Goal: Find specific page/section: Find specific page/section

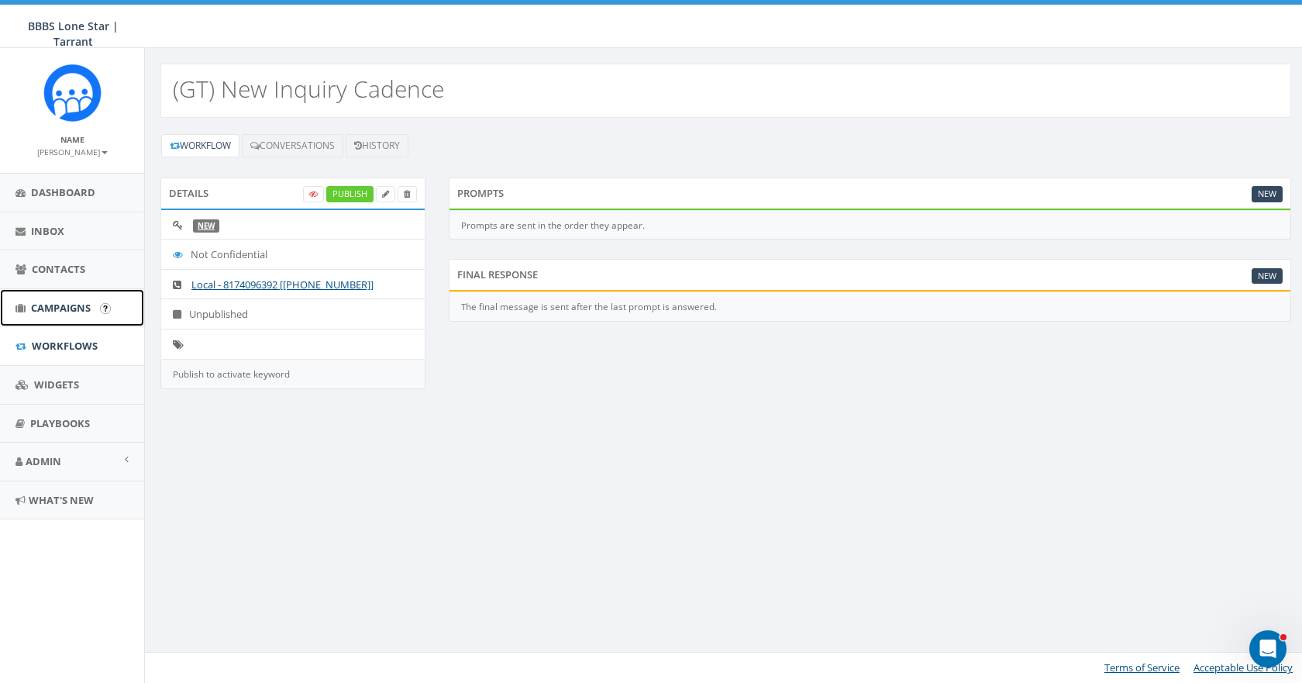
click at [64, 304] on span "Campaigns" at bounding box center [61, 308] width 60 height 14
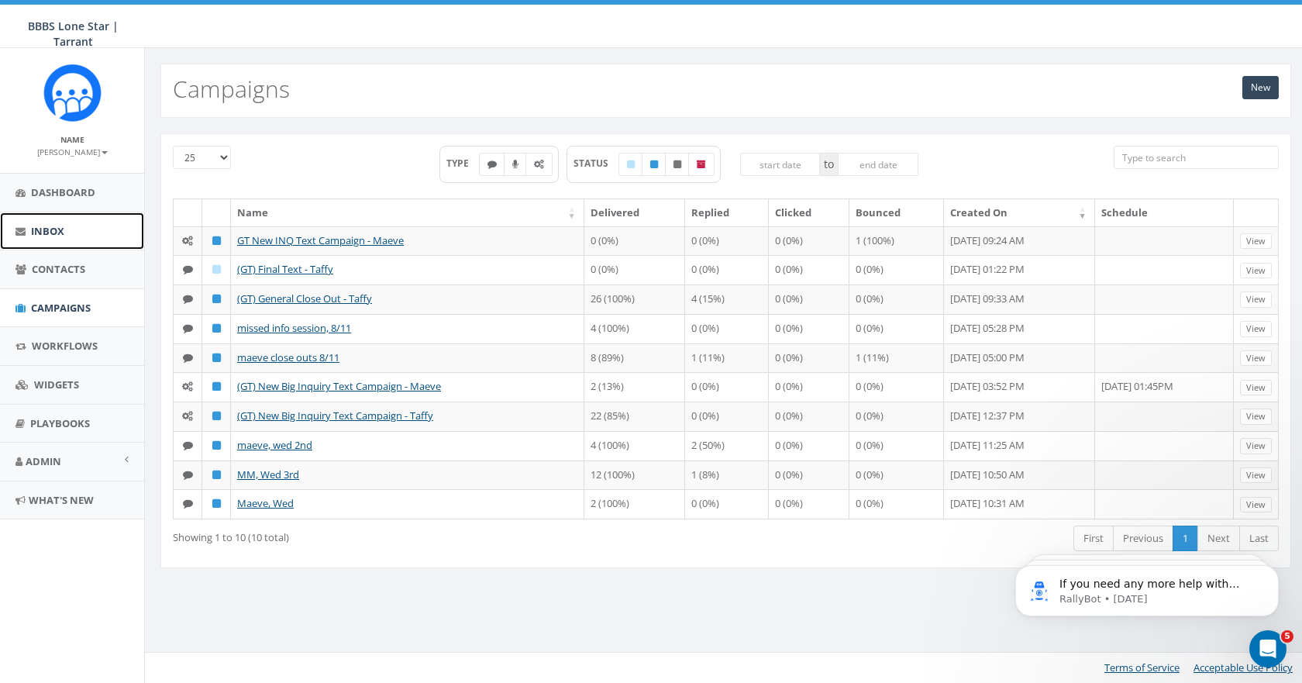
click at [53, 226] on span "Inbox" at bounding box center [47, 231] width 33 height 14
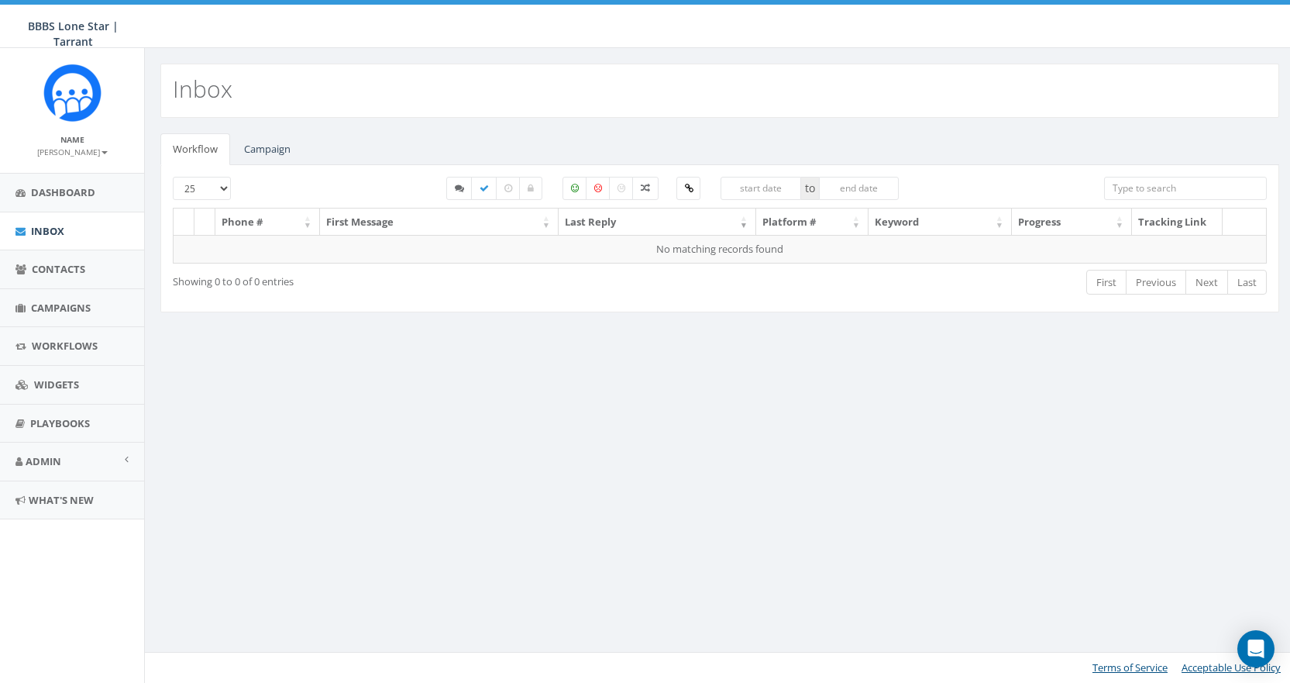
select select
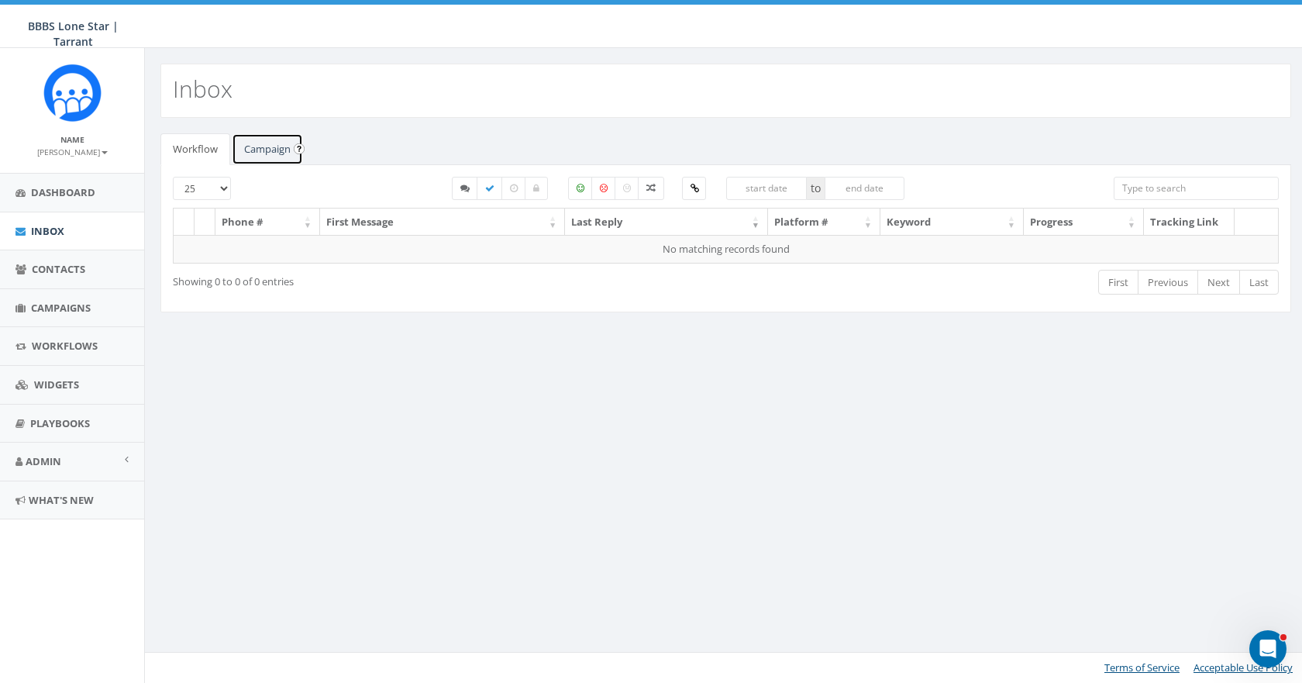
click at [276, 148] on link "Campaign" at bounding box center [267, 149] width 71 height 32
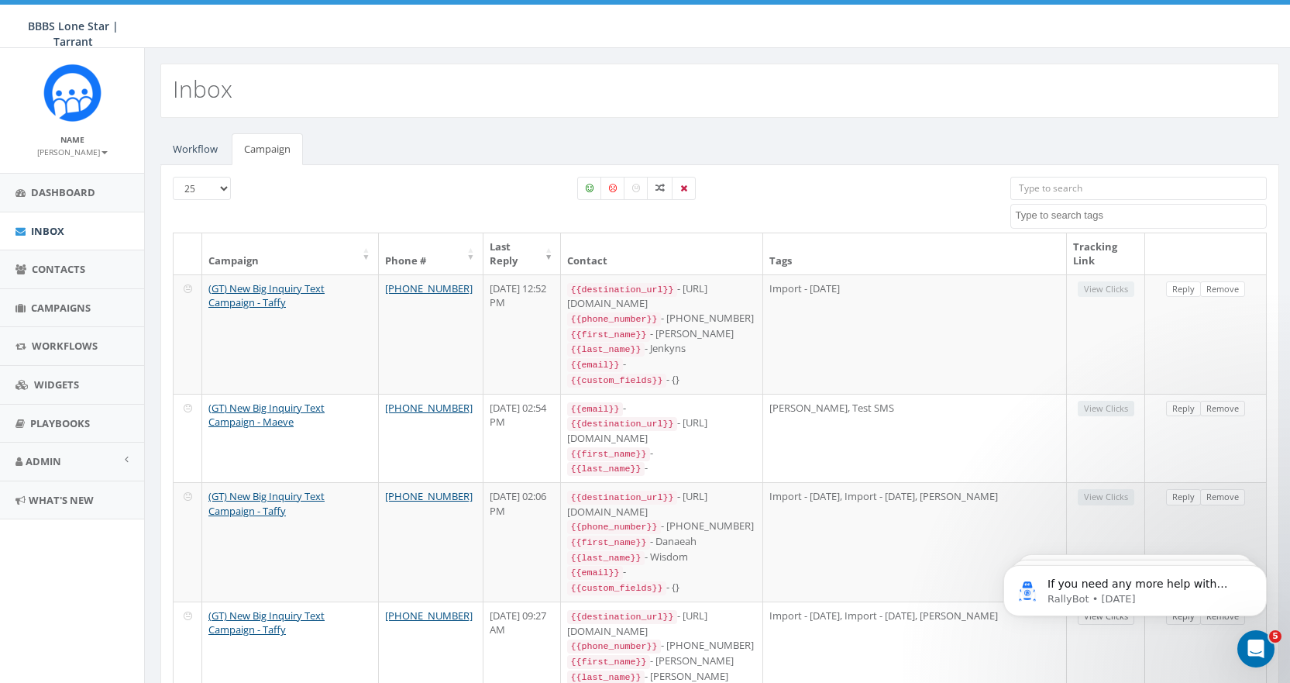
click at [1139, 188] on input "search" at bounding box center [1138, 188] width 256 height 23
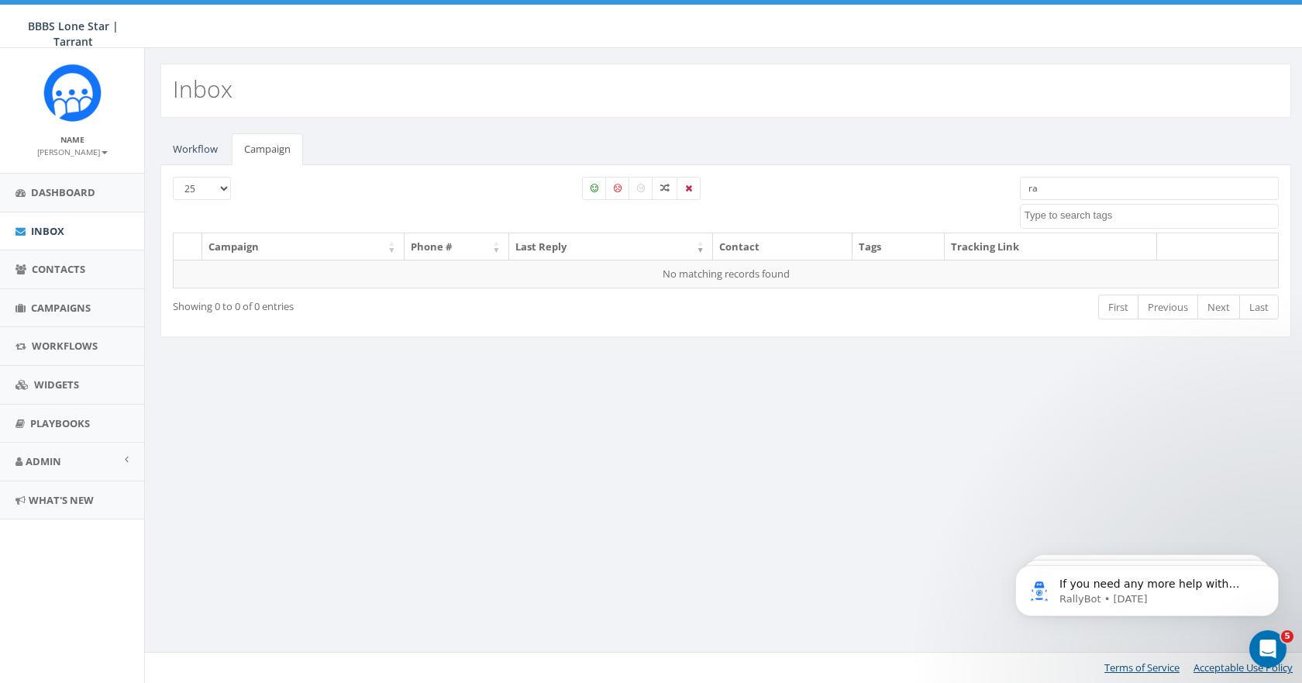
type input "r"
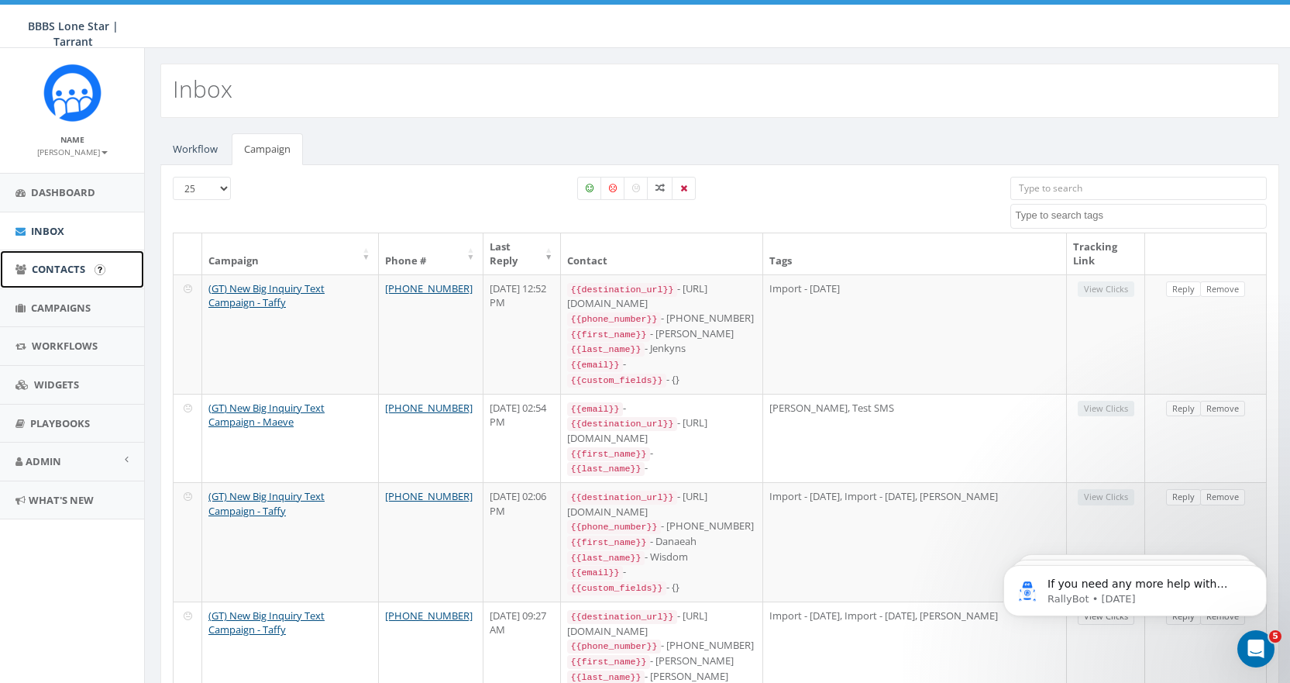
click at [58, 272] on span "Contacts" at bounding box center [58, 269] width 53 height 14
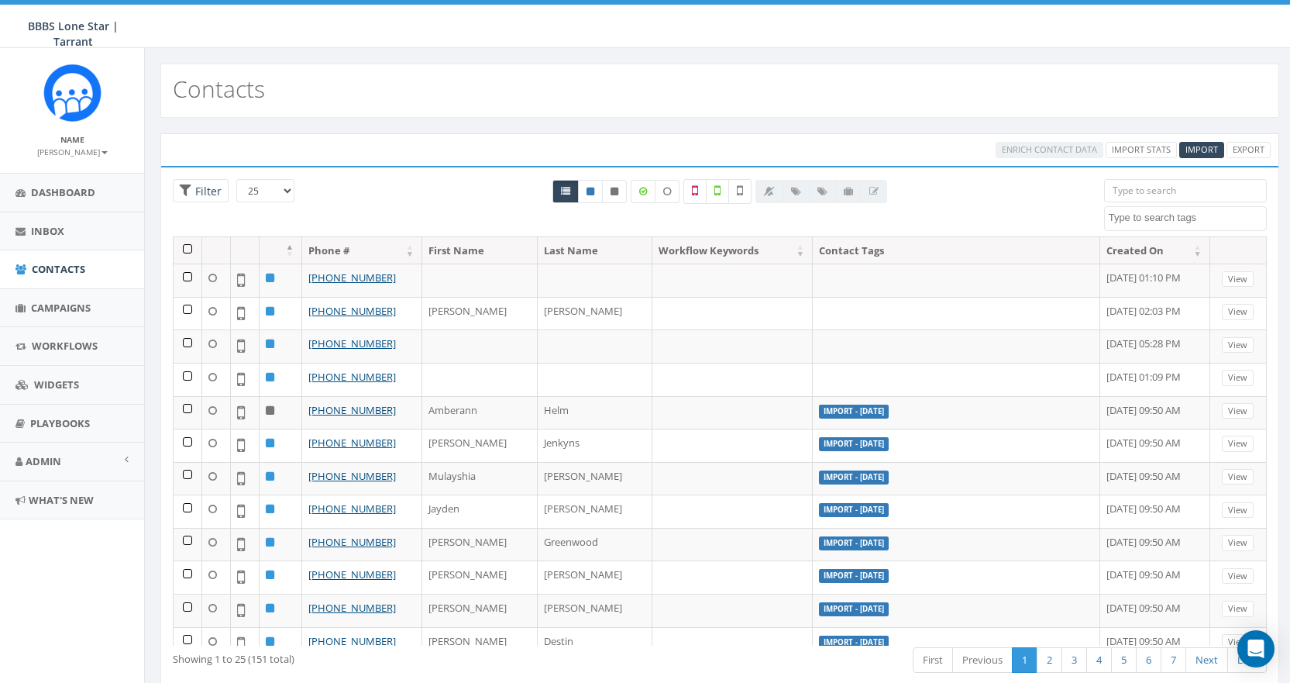
select select
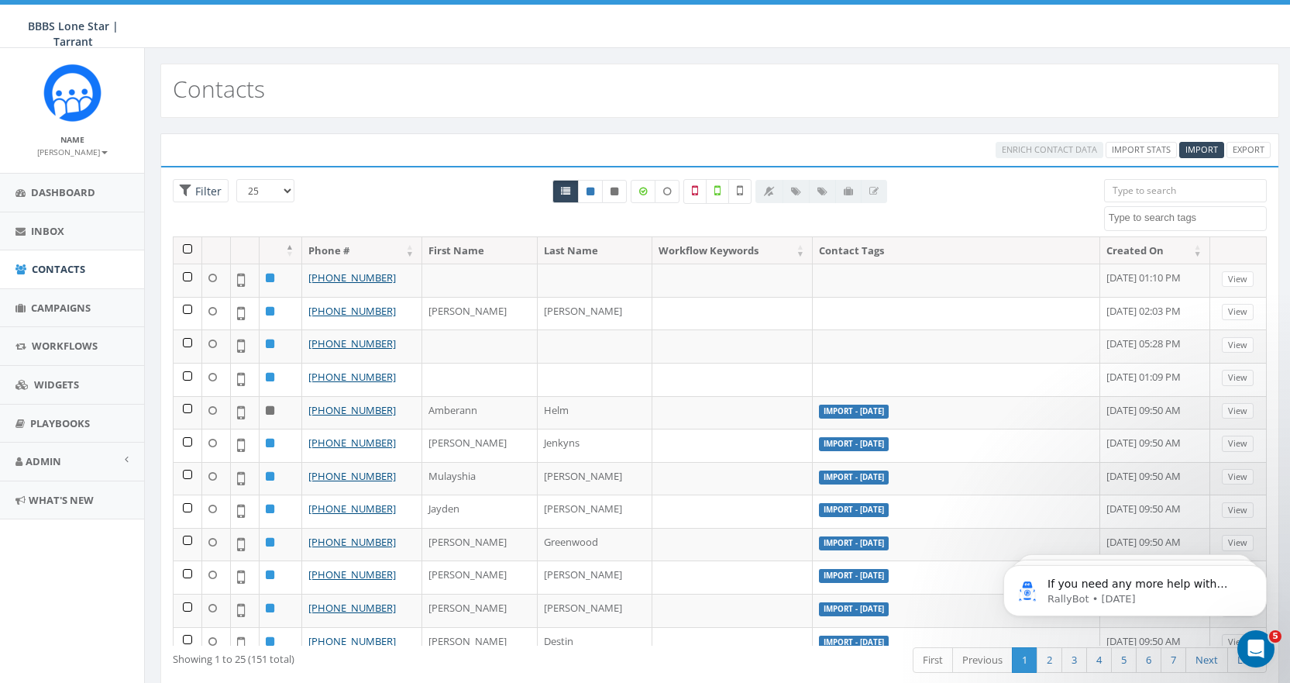
click at [1155, 189] on input "search" at bounding box center [1185, 190] width 163 height 23
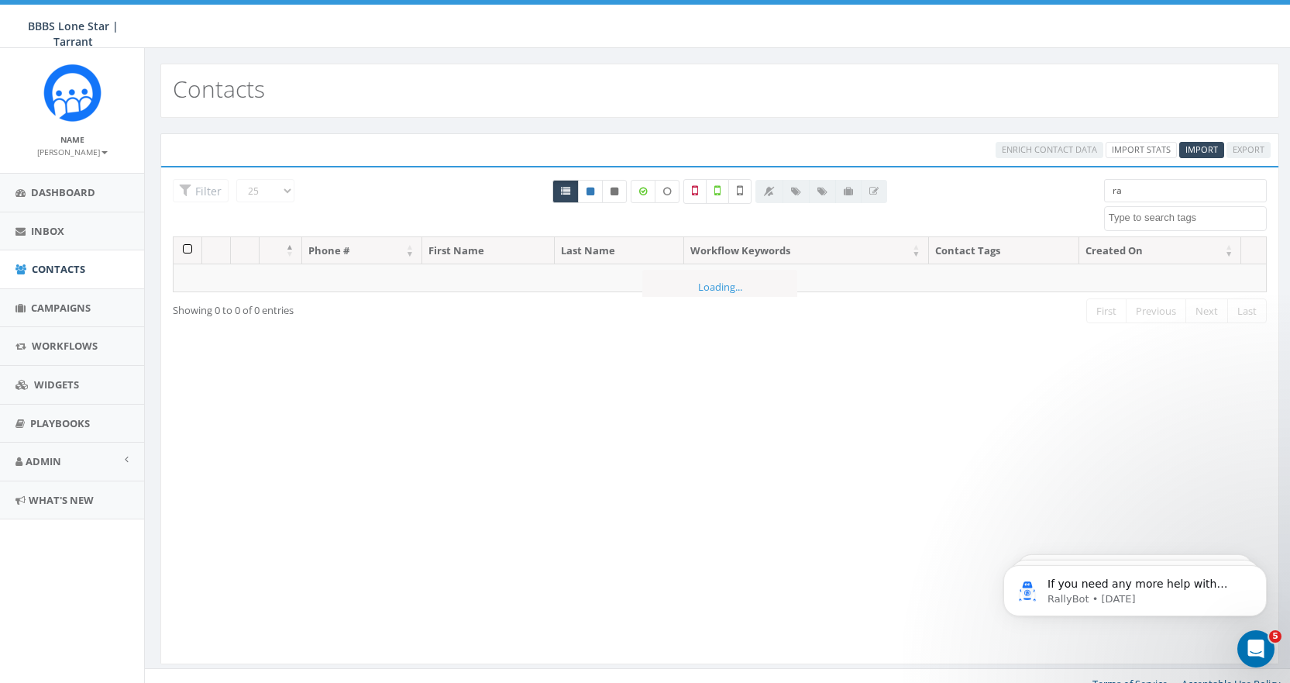
type input "r"
